Goal: Complete application form: Complete application form

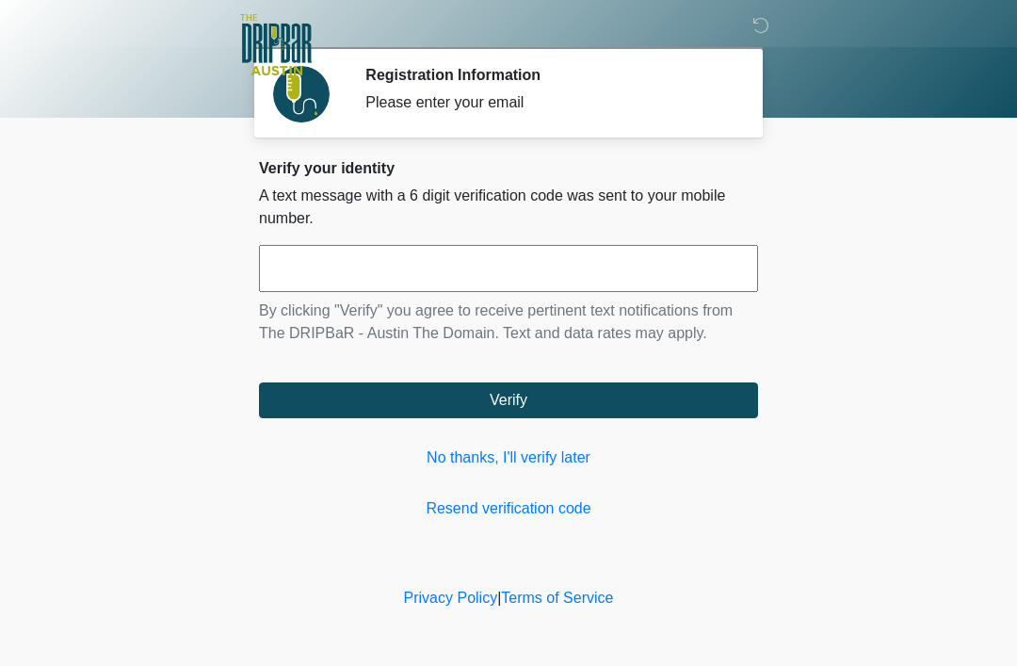
click at [569, 455] on link "No thanks, I'll verify later" at bounding box center [508, 457] width 499 height 23
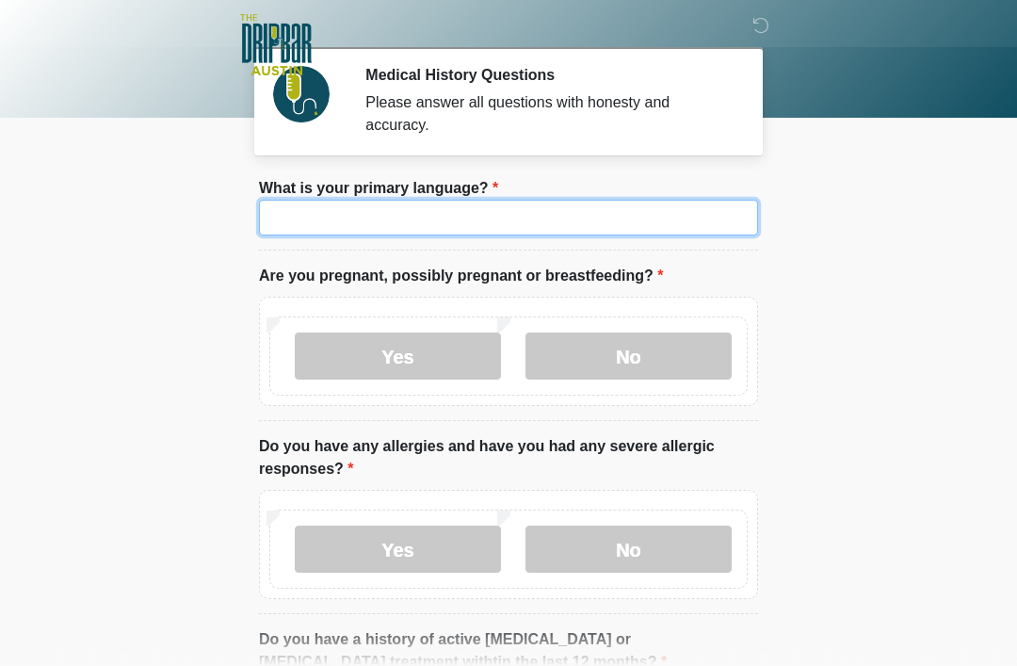
click at [546, 214] on input "What is your primary language?" at bounding box center [508, 218] width 499 height 36
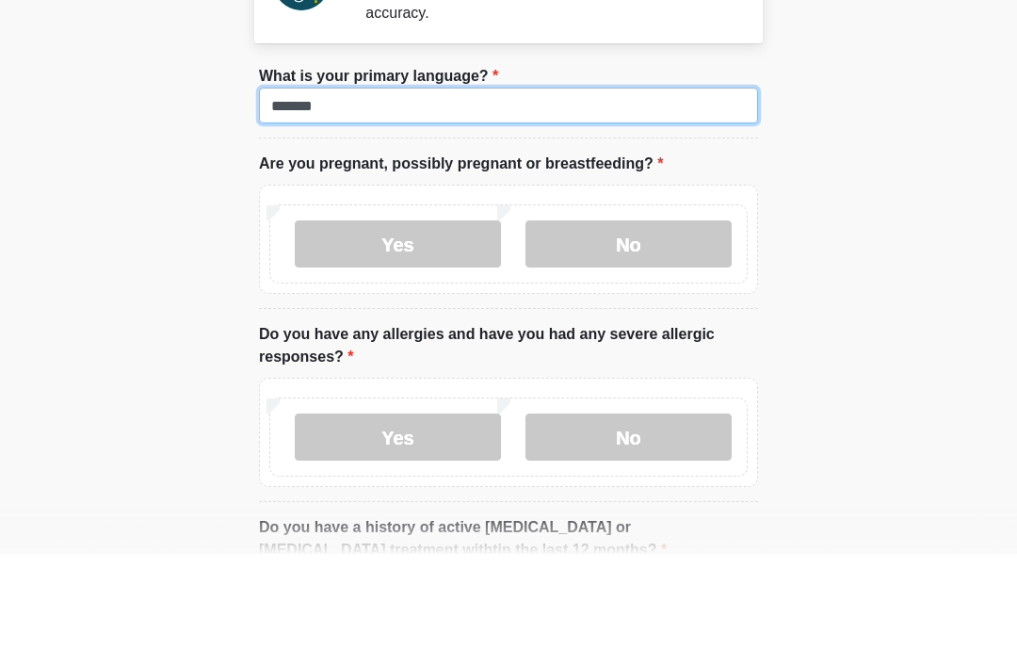
type input "*******"
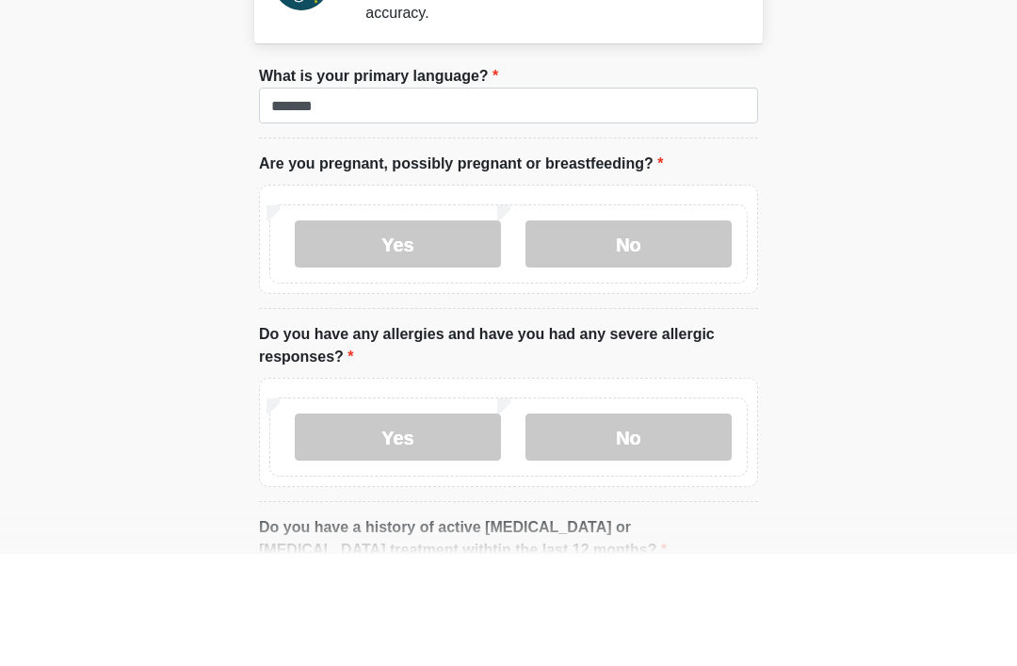
click at [648, 332] on label "No" at bounding box center [628, 355] width 206 height 47
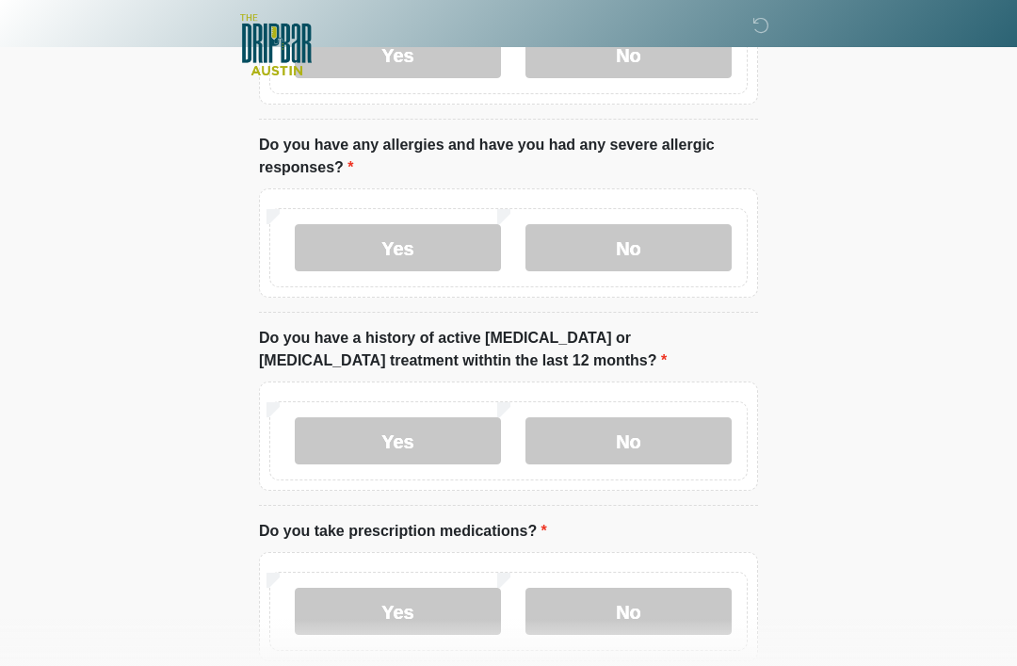
scroll to position [301, 0]
click at [412, 241] on label "Yes" at bounding box center [398, 247] width 206 height 47
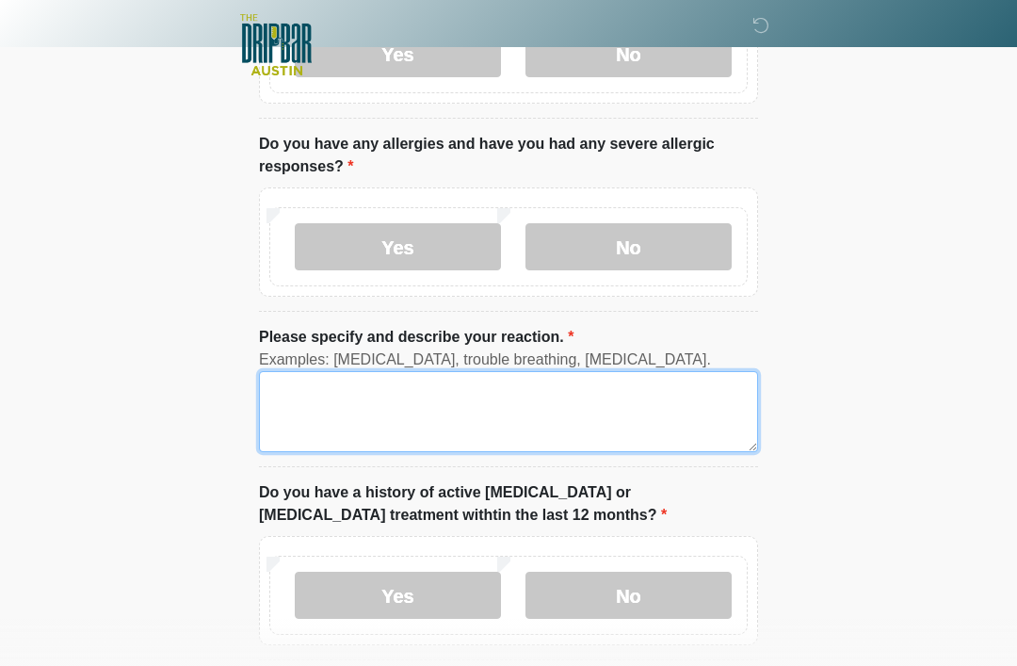
click at [519, 393] on textarea "Please specify and describe your reaction." at bounding box center [508, 411] width 499 height 81
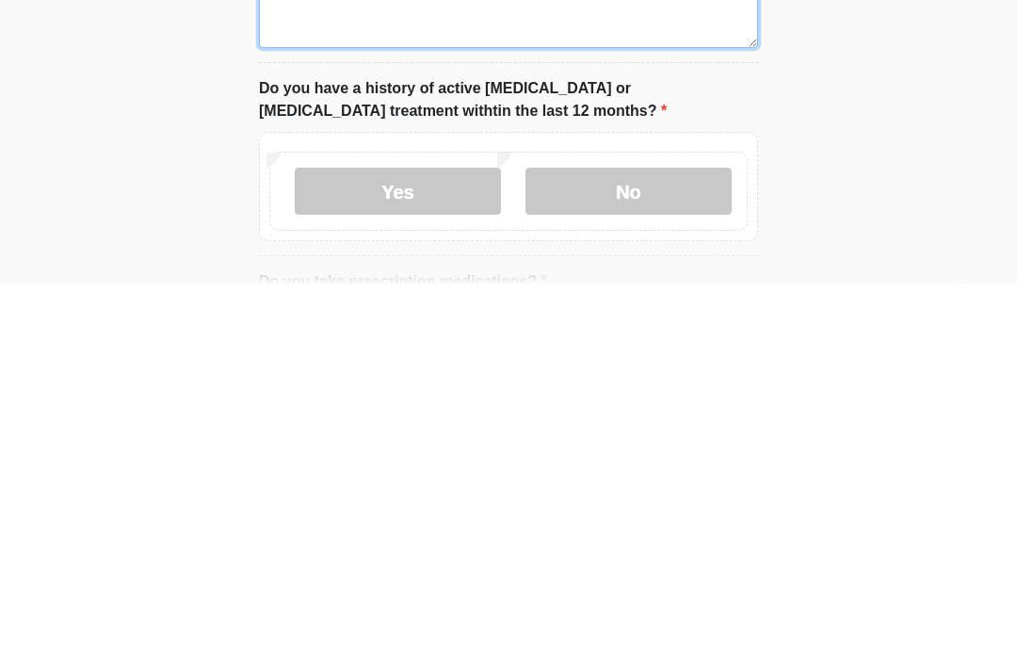
scroll to position [323, 0]
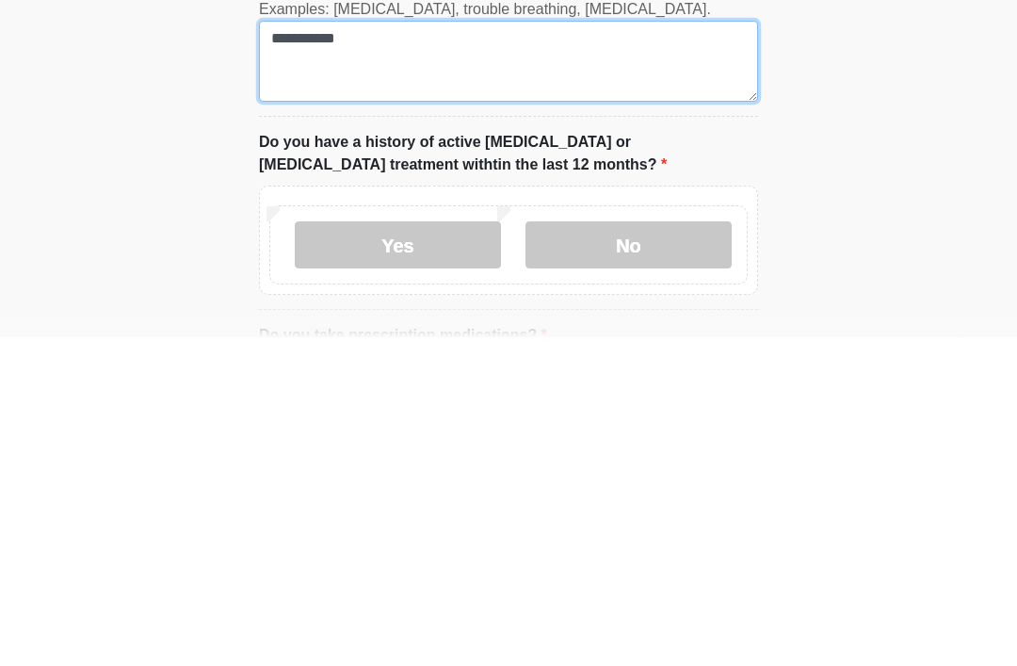
type textarea "**********"
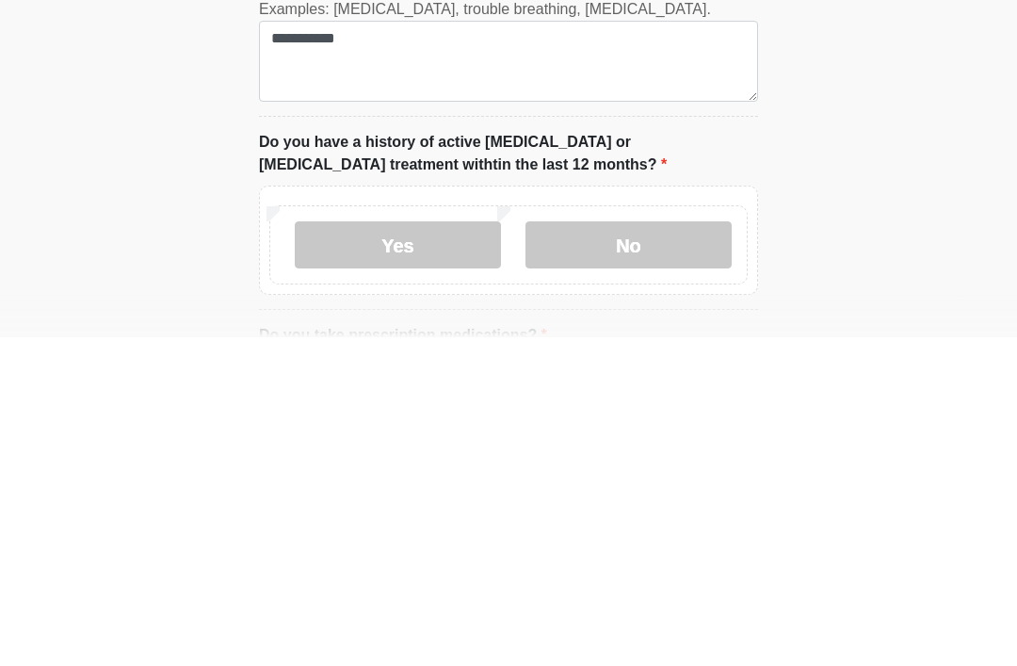
click at [662, 551] on label "No" at bounding box center [628, 574] width 206 height 47
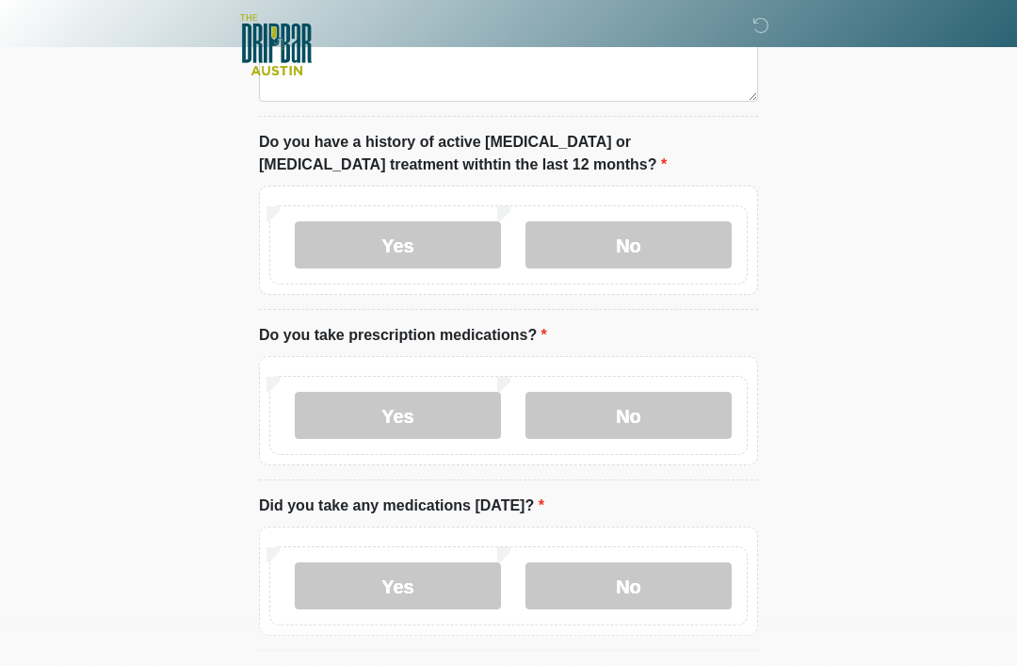
click at [638, 396] on label "No" at bounding box center [628, 415] width 206 height 47
click at [638, 585] on label "No" at bounding box center [628, 585] width 206 height 47
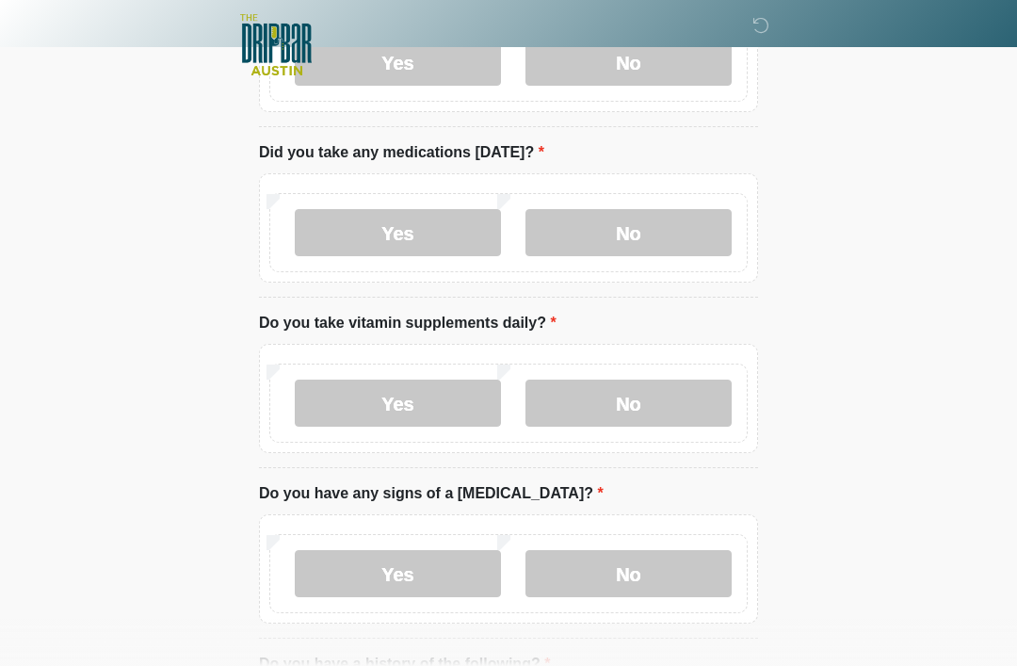
scroll to position [1063, 0]
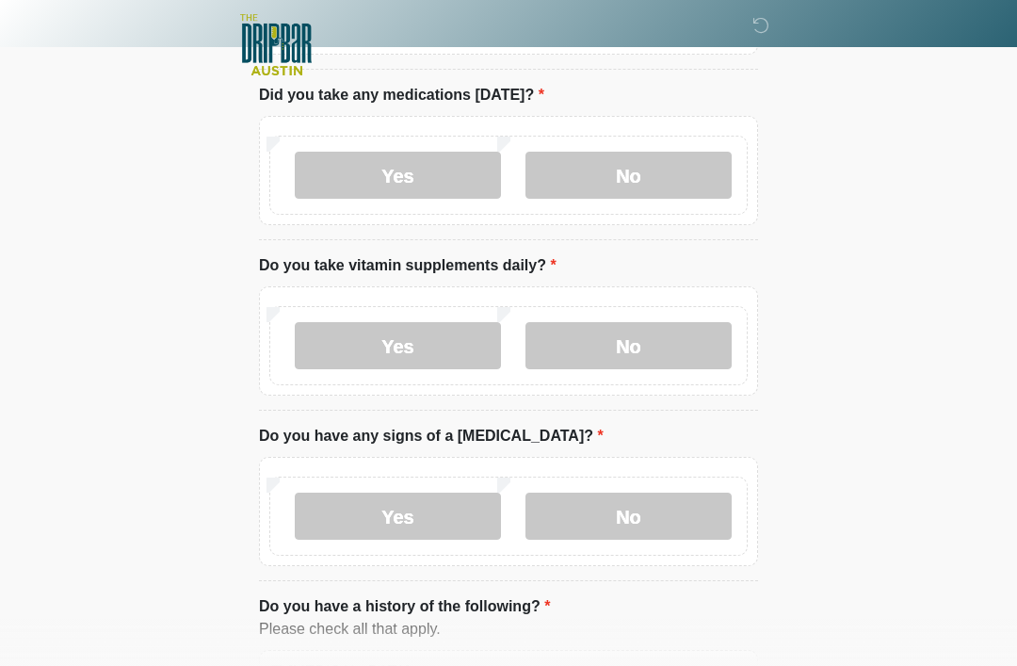
click at [662, 335] on label "No" at bounding box center [628, 345] width 206 height 47
click at [633, 502] on label "No" at bounding box center [628, 516] width 206 height 47
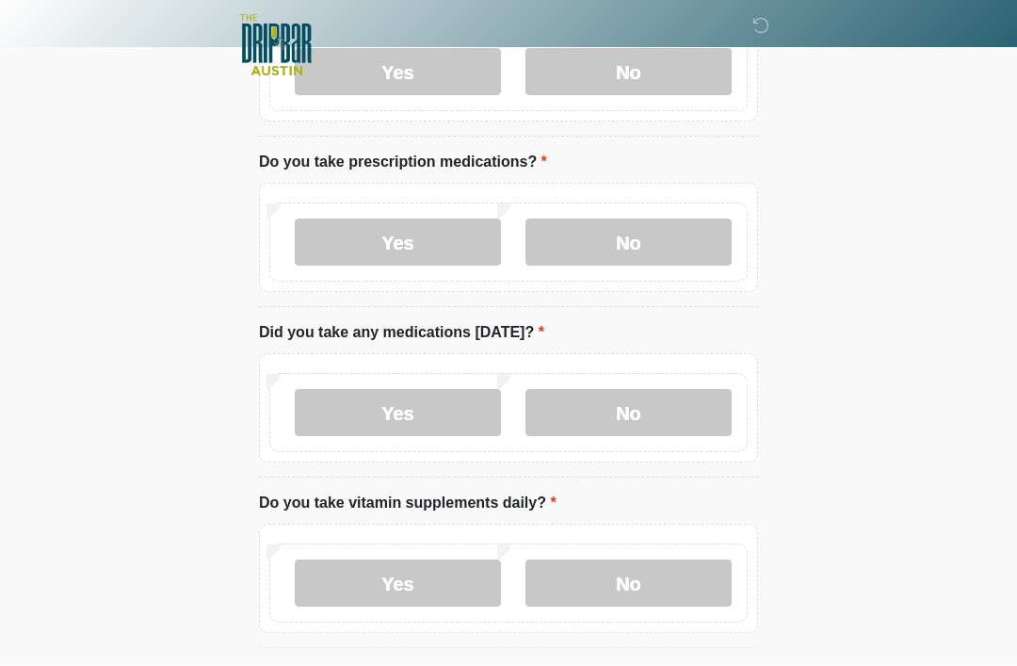
scroll to position [825, 0]
click at [407, 238] on label "Yes" at bounding box center [398, 242] width 206 height 47
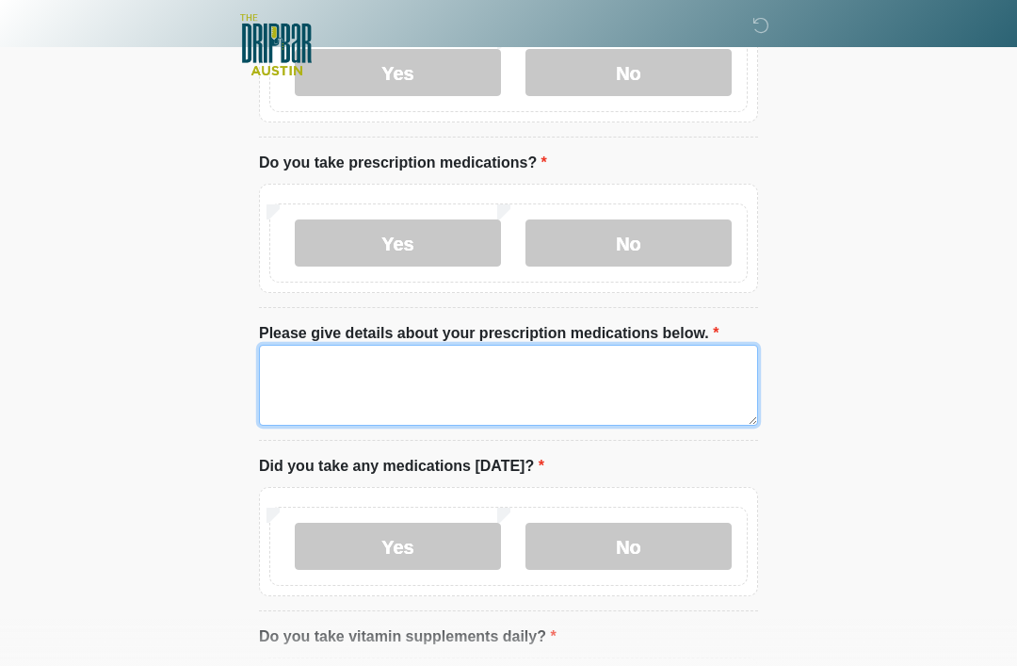
click at [400, 369] on textarea "Please give details about your prescription medications below." at bounding box center [508, 385] width 499 height 81
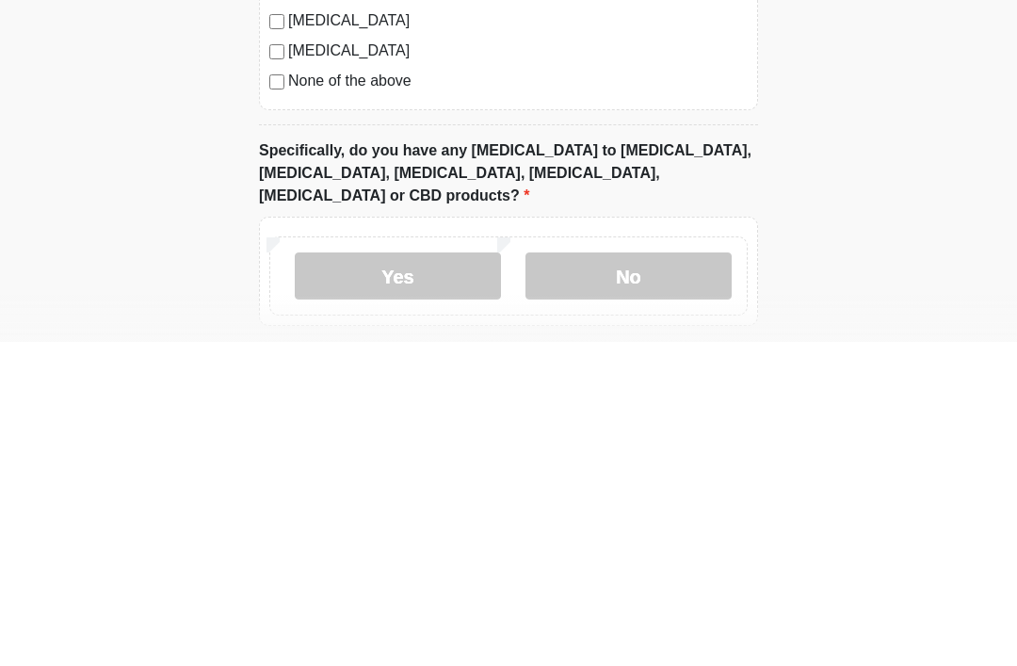
scroll to position [1804, 0]
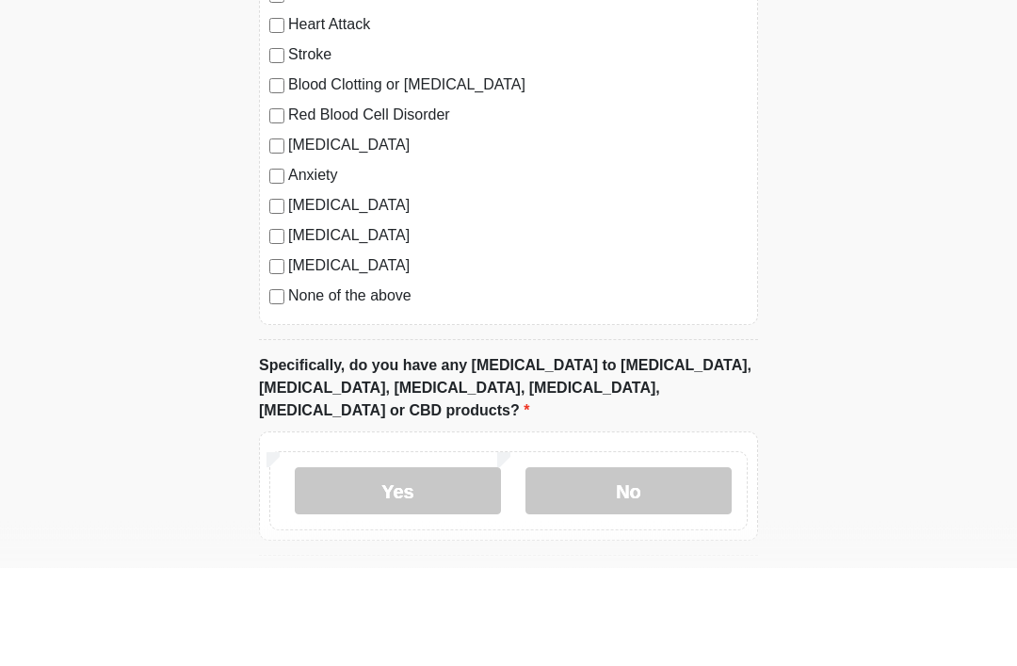
type textarea "***"
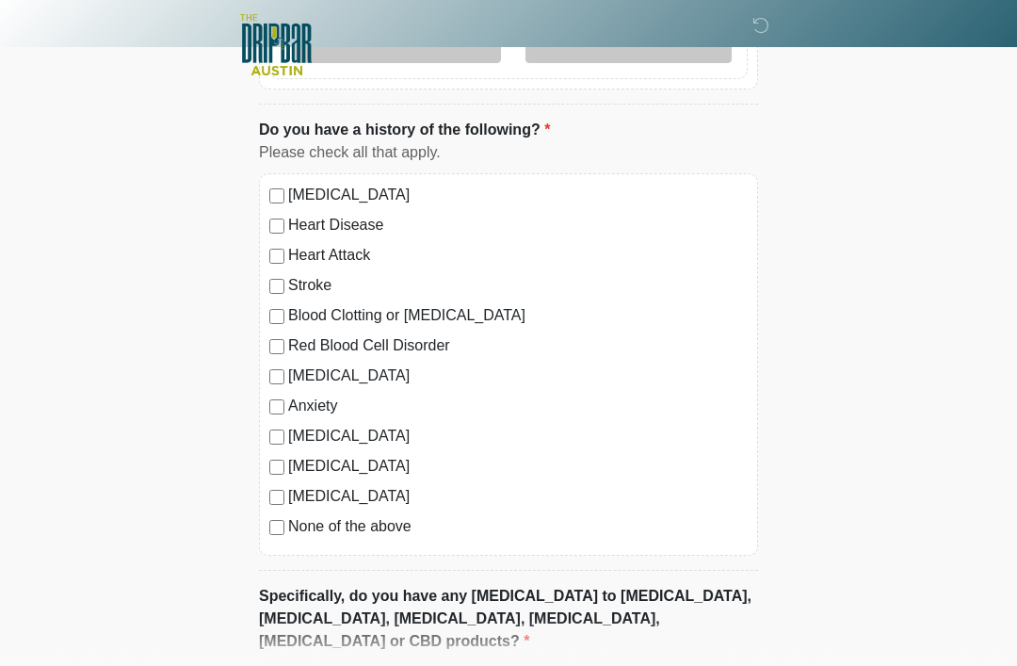
scroll to position [1857, 0]
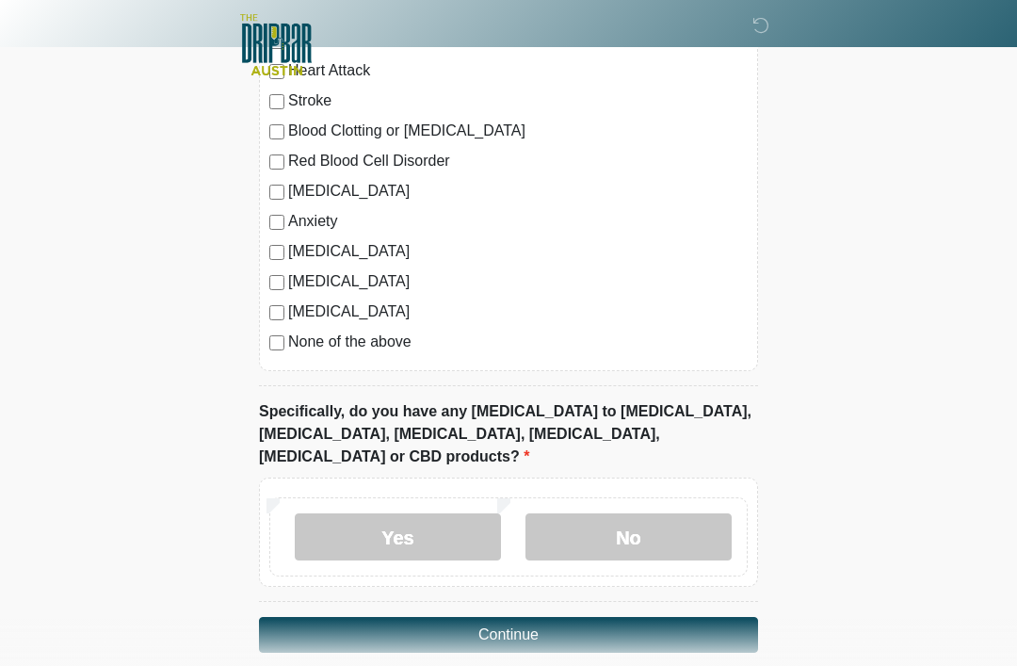
click at [626, 513] on label "No" at bounding box center [628, 536] width 206 height 47
click at [632, 617] on button "Continue" at bounding box center [508, 635] width 499 height 36
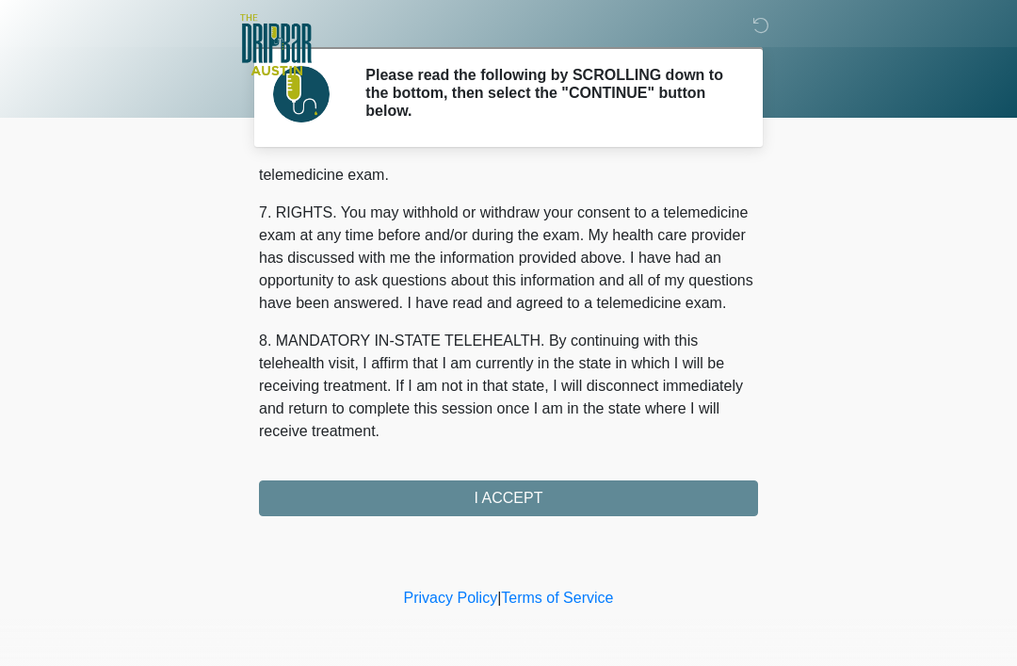
scroll to position [826, 0]
click at [571, 493] on button "I ACCEPT" at bounding box center [508, 498] width 499 height 36
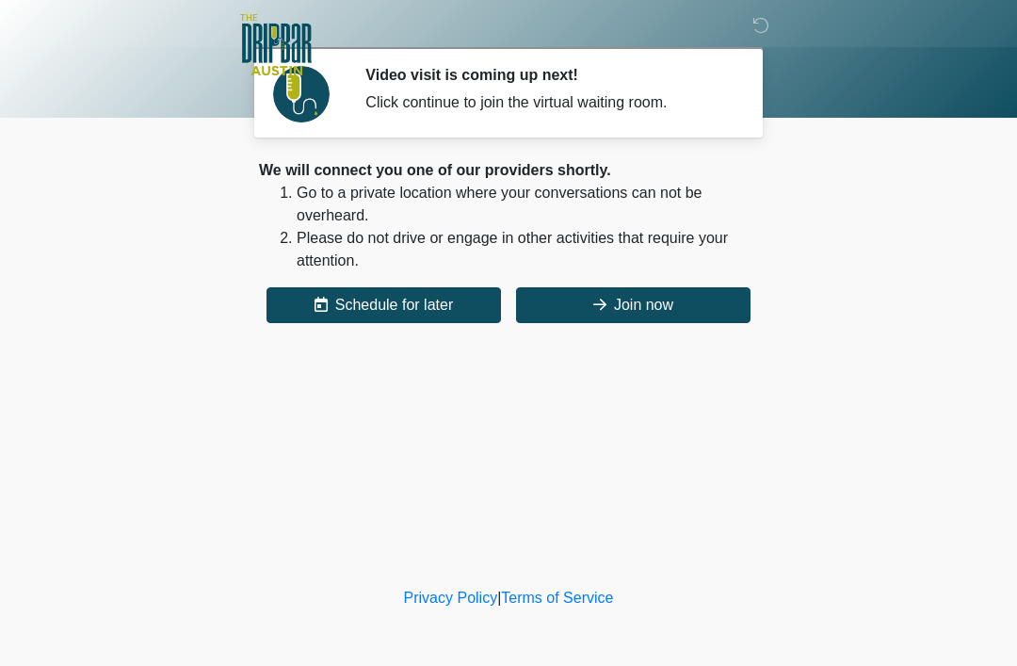
click at [673, 299] on button "Join now" at bounding box center [633, 305] width 234 height 36
